Goal: Check status: Check status

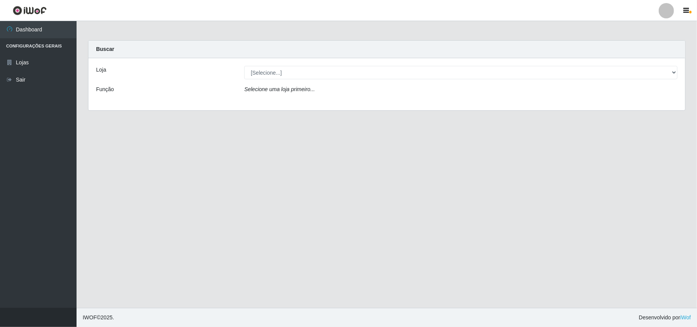
click at [273, 64] on div "Loja [Selecione...] Bemais Supermercados - B11 Manaíra Função Selecione uma loj…" at bounding box center [386, 84] width 596 height 52
click at [276, 68] on select "[Selecione...] Bemais Supermercados - B11 Manaíra" at bounding box center [460, 72] width 433 height 13
select select "409"
click at [244, 66] on select "[Selecione...] Bemais Supermercados - B11 Manaíra" at bounding box center [460, 72] width 433 height 13
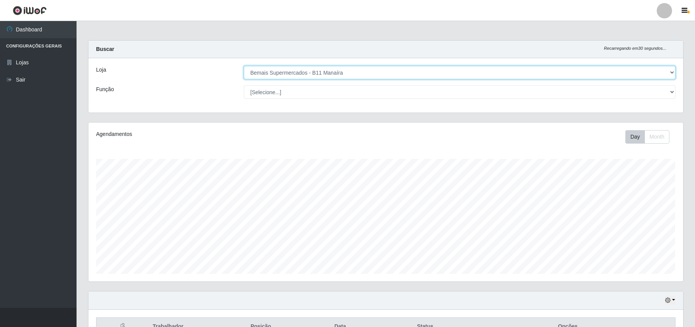
scroll to position [159, 594]
click at [675, 302] on button "button" at bounding box center [670, 300] width 11 height 9
click at [648, 274] on button "1 Semana" at bounding box center [645, 271] width 60 height 16
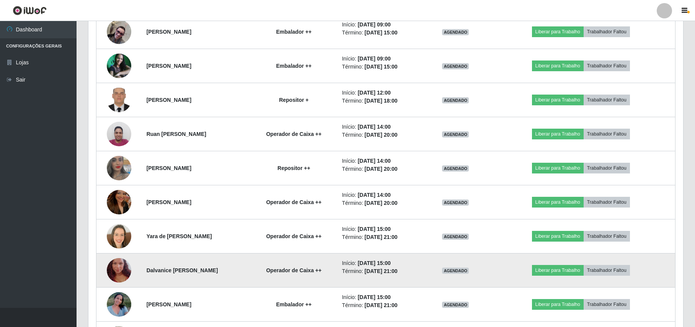
scroll to position [508, 0]
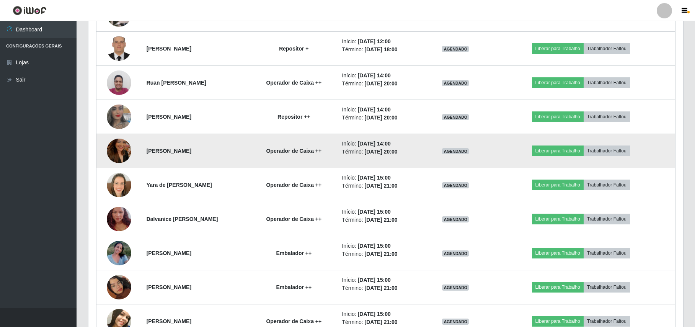
click at [107, 151] on img at bounding box center [119, 151] width 24 height 44
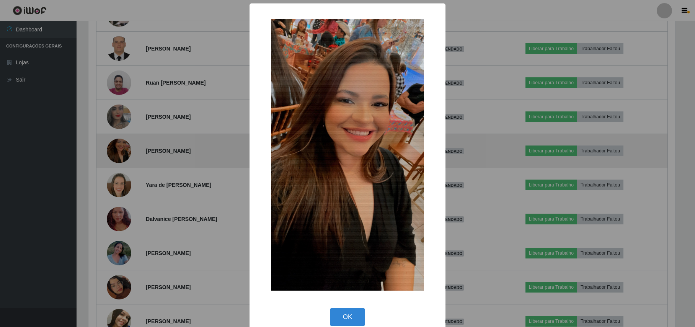
scroll to position [159, 588]
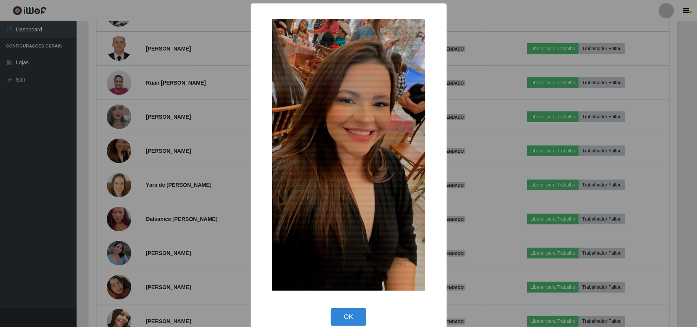
click at [107, 152] on div "× OK Cancel" at bounding box center [348, 163] width 697 height 327
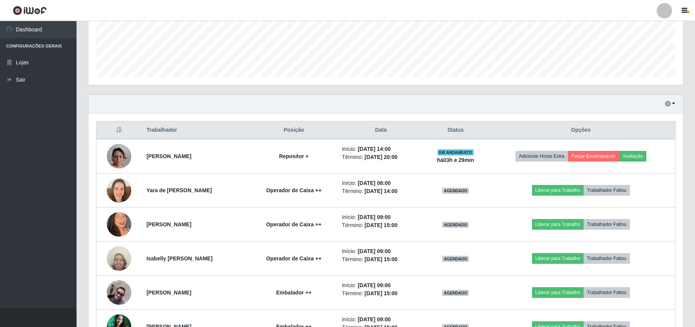
scroll to position [204, 0]
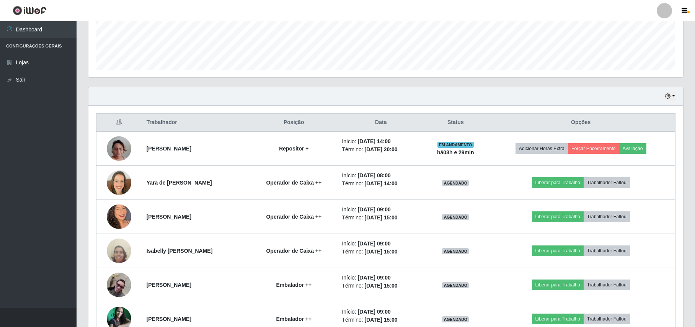
click at [673, 90] on div "Hoje 1 dia 3 dias 1 Semana Não encerrados" at bounding box center [385, 96] width 595 height 18
click at [666, 94] on icon "button" at bounding box center [667, 95] width 5 height 5
click at [640, 109] on button "Hoje" at bounding box center [645, 110] width 60 height 16
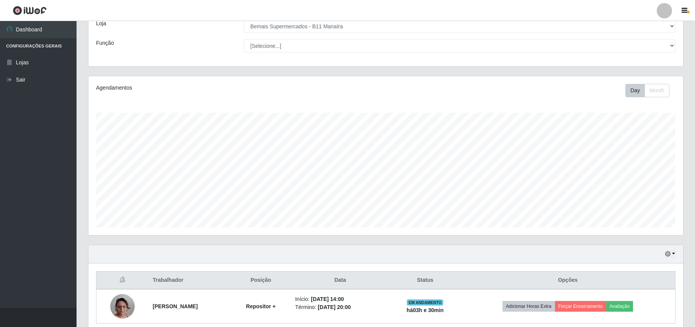
scroll to position [80, 0]
